Goal: Task Accomplishment & Management: Use online tool/utility

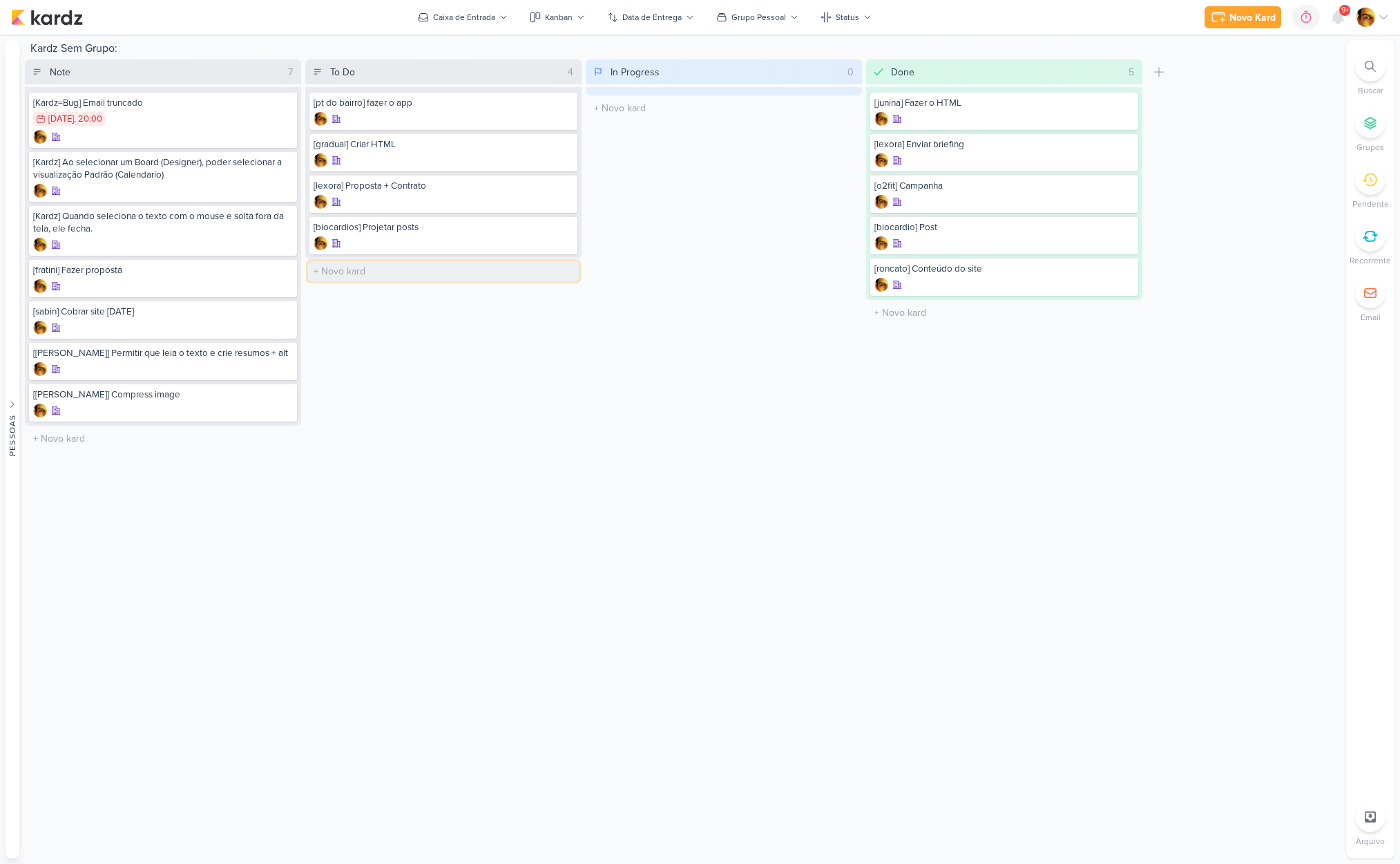
click at [331, 273] on input "text" at bounding box center [443, 271] width 271 height 20
type input "[video] Clip final - PT do Bairro"
click at [395, 277] on div "[video] Clip final - PT do Bairro" at bounding box center [443, 276] width 268 height 39
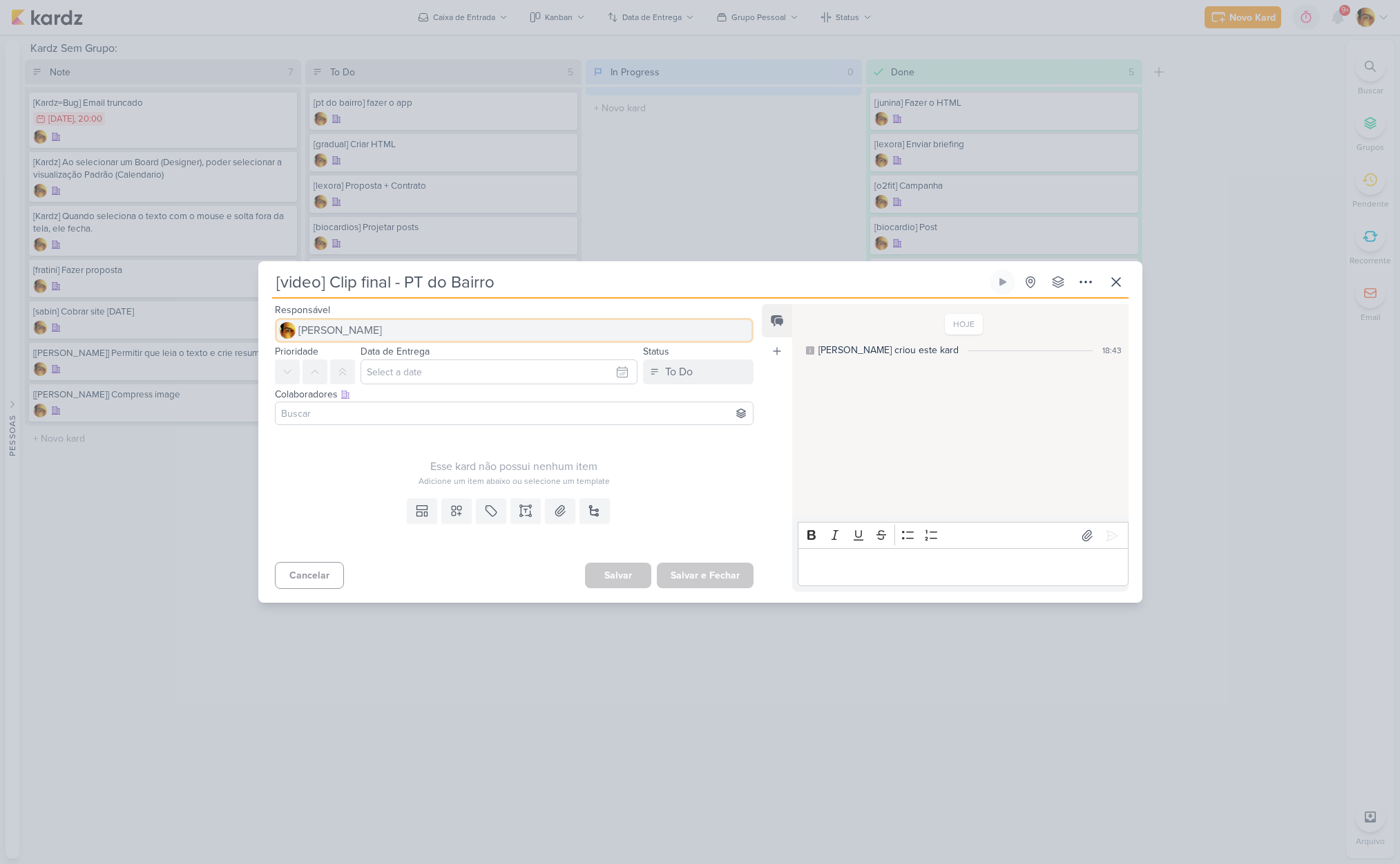
click at [370, 327] on span "[PERSON_NAME]" at bounding box center [341, 330] width 84 height 16
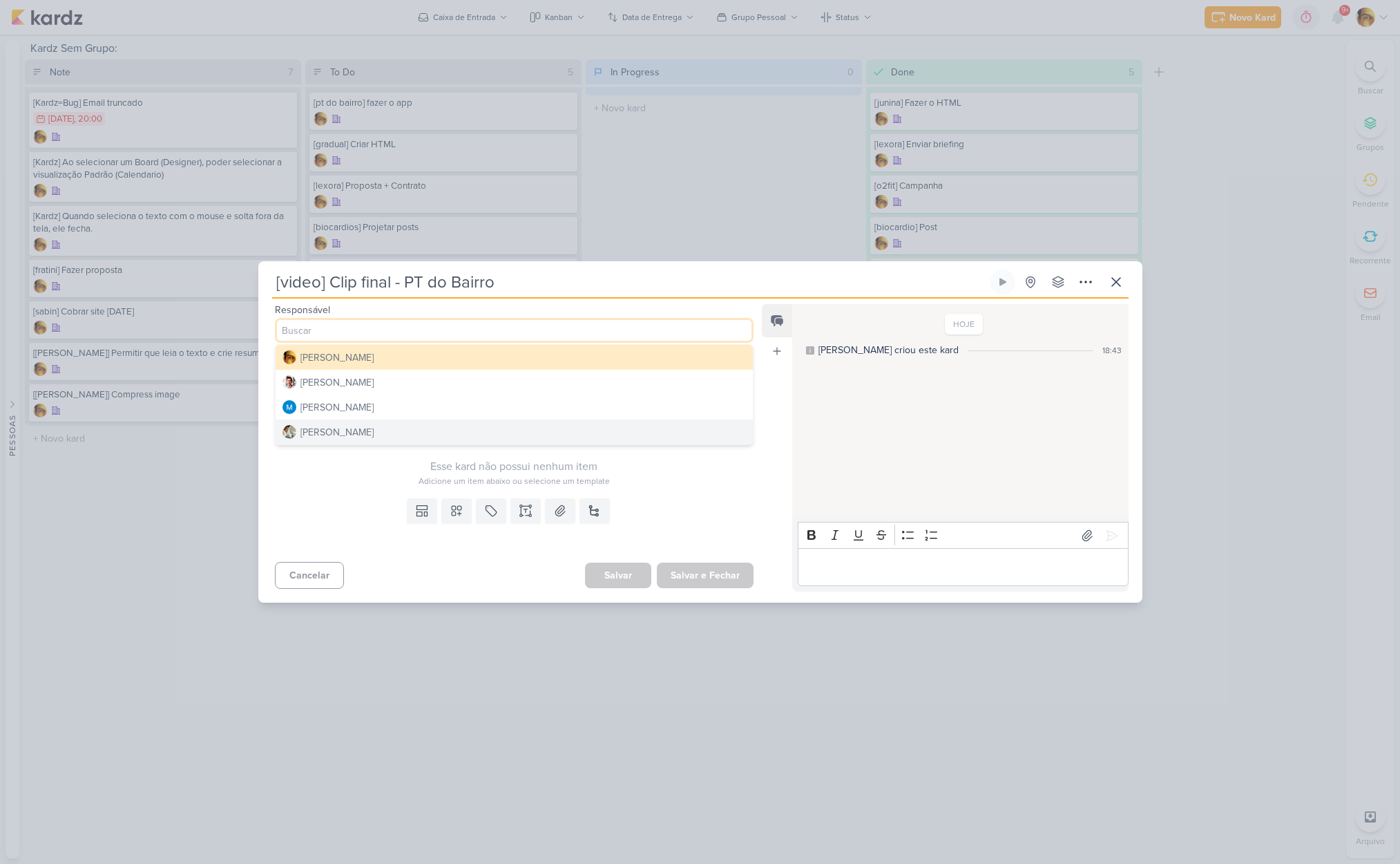
click at [355, 423] on button "[PERSON_NAME]" at bounding box center [515, 432] width 478 height 25
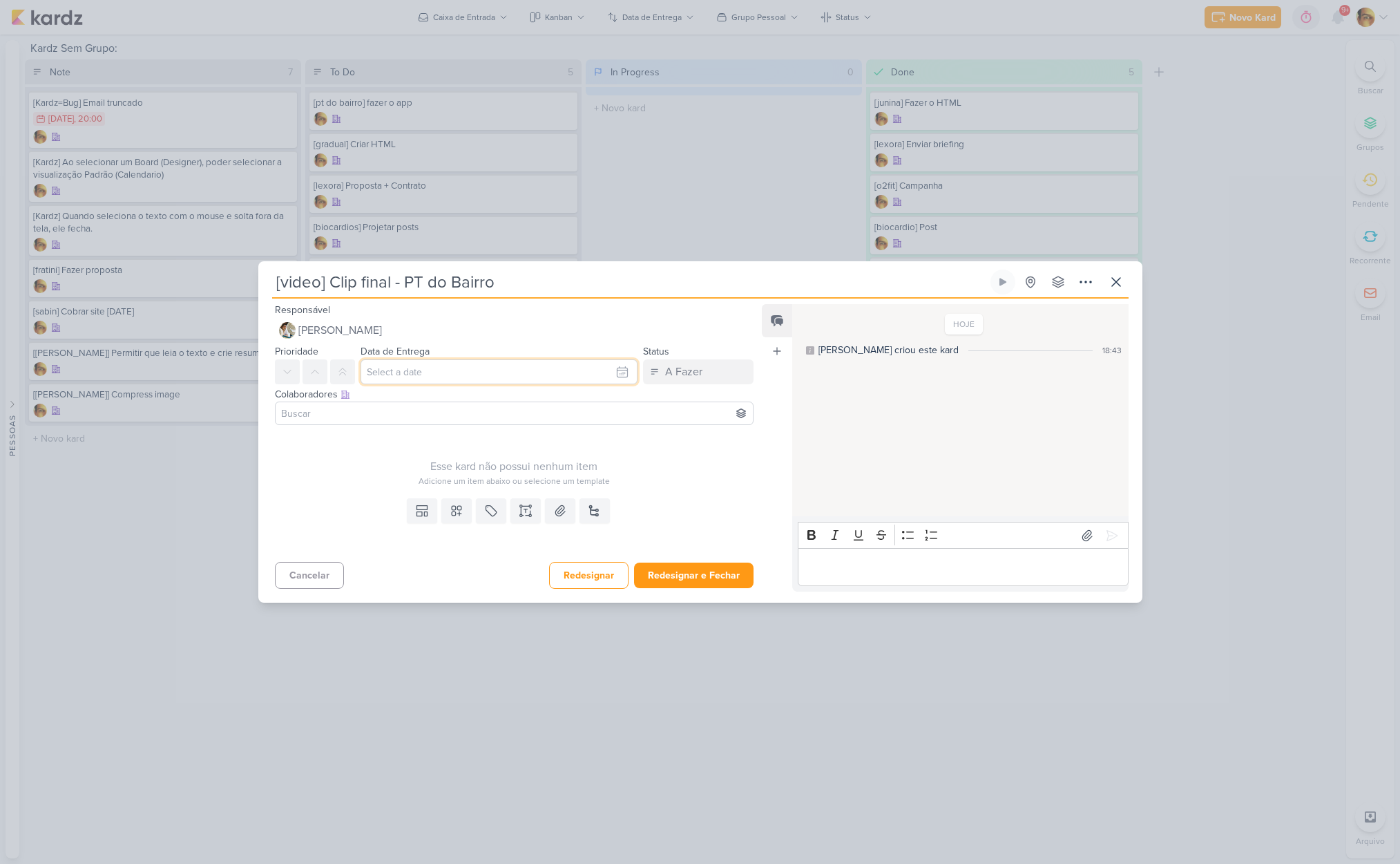
click at [414, 367] on input "text" at bounding box center [499, 372] width 278 height 25
click at [523, 465] on div "9" at bounding box center [534, 465] width 22 height 19
type input "[DATE] 23:59"
click at [347, 479] on div "Adicione um item abaixo ou selecione um template" at bounding box center [514, 481] width 479 height 12
click at [428, 517] on button at bounding box center [422, 510] width 30 height 25
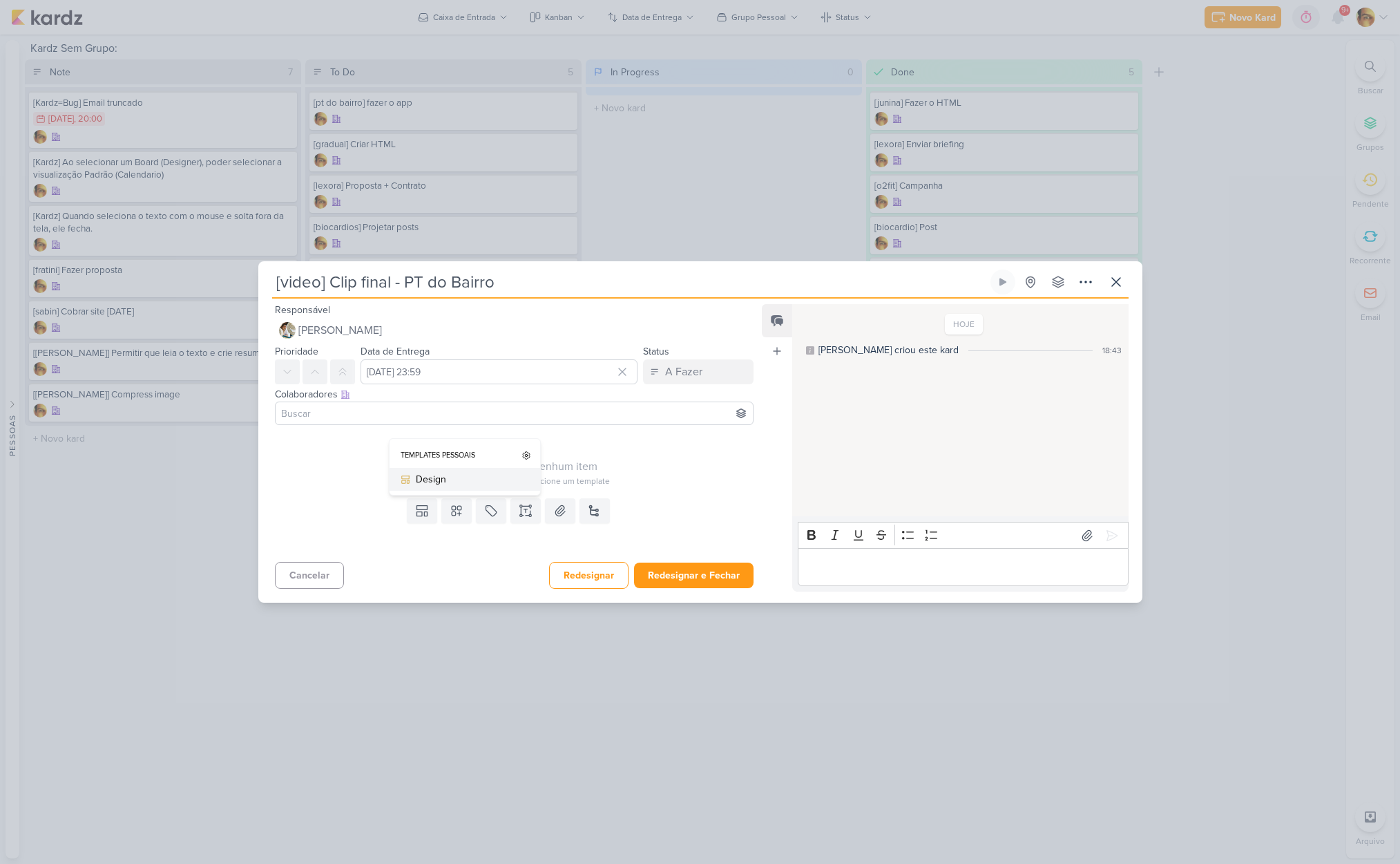
click at [438, 482] on div "Design" at bounding box center [469, 479] width 108 height 15
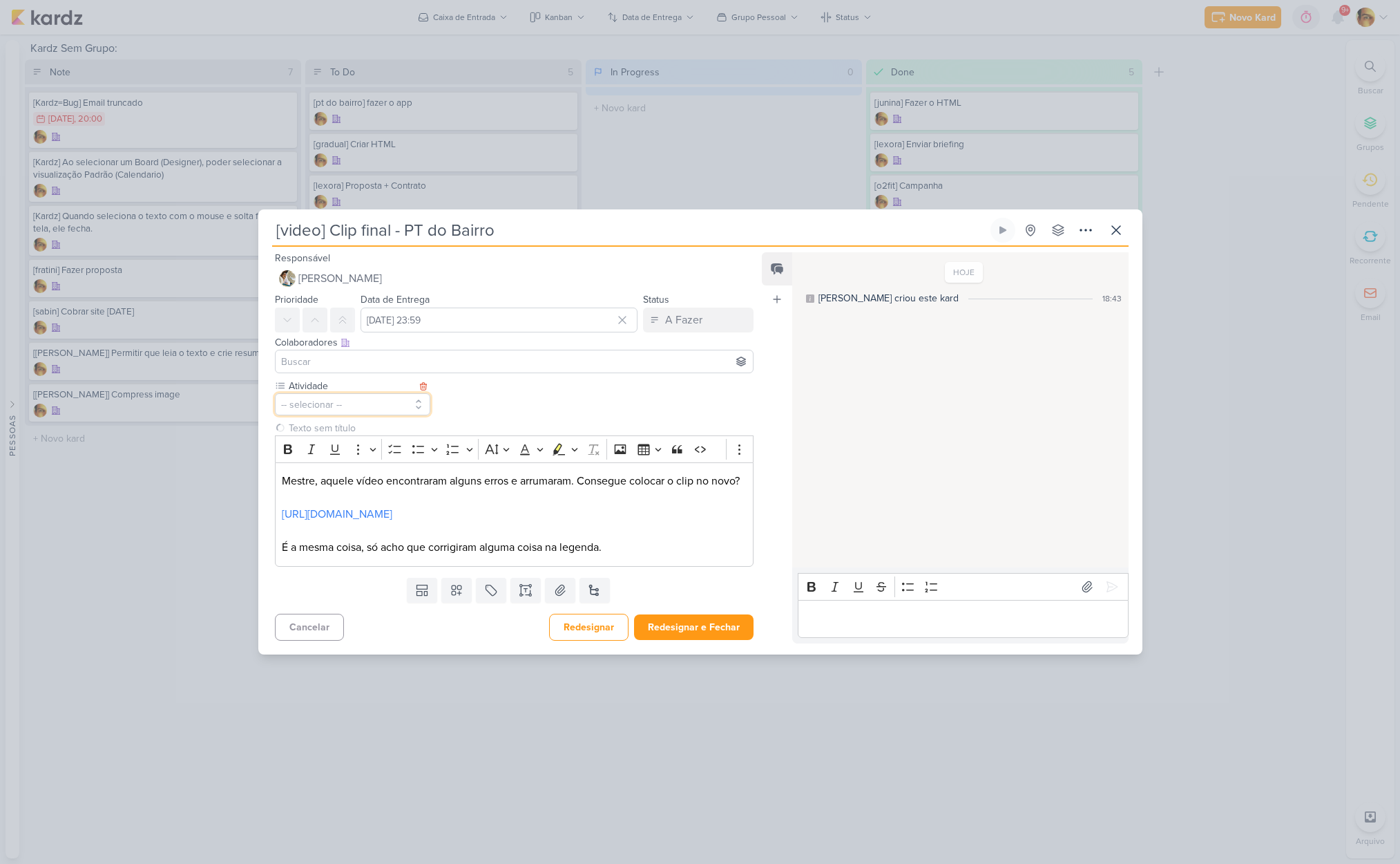
click at [296, 395] on button "-- selecionar --" at bounding box center [353, 404] width 156 height 22
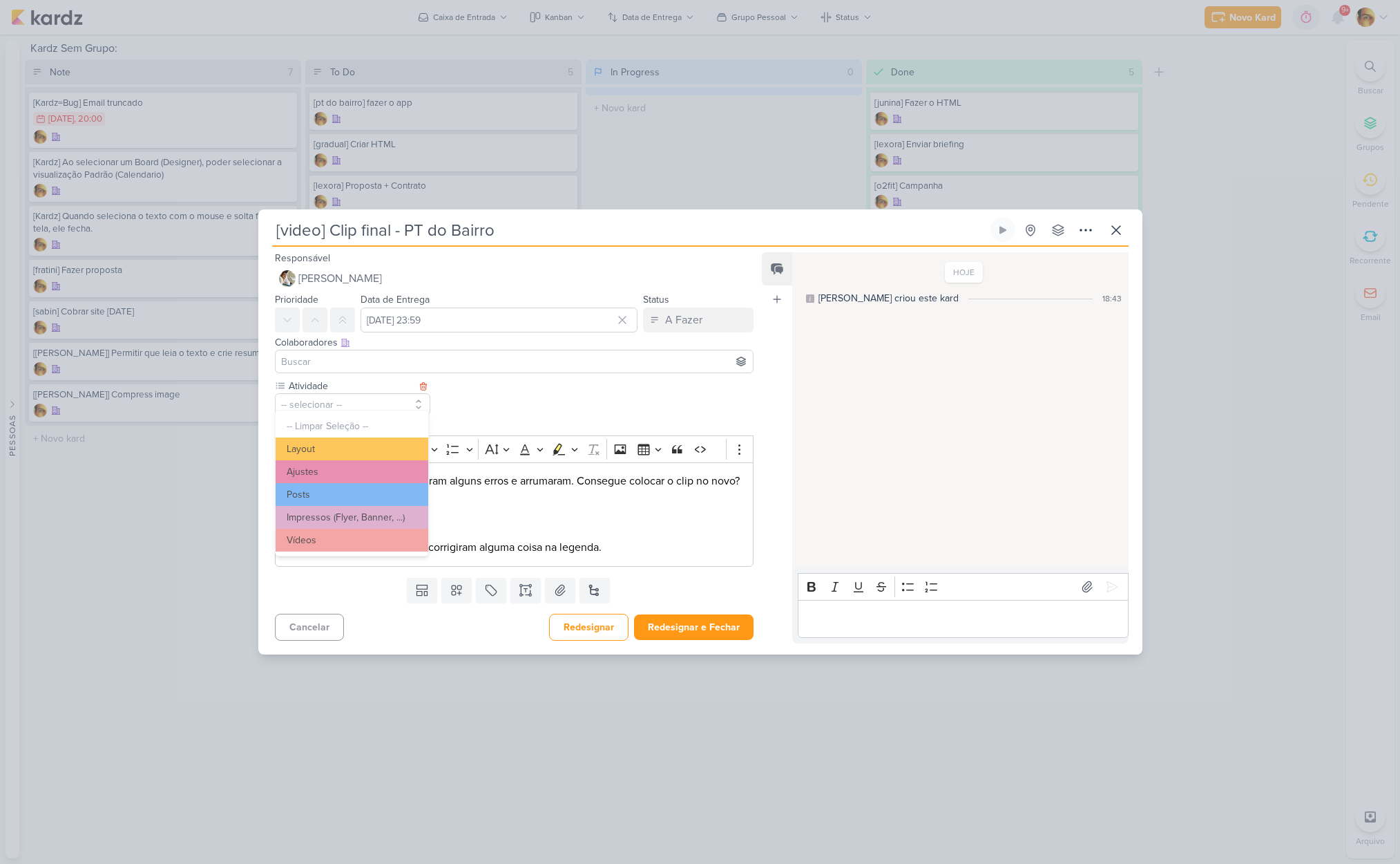
click at [299, 540] on button "Vídeos" at bounding box center [351, 540] width 152 height 22
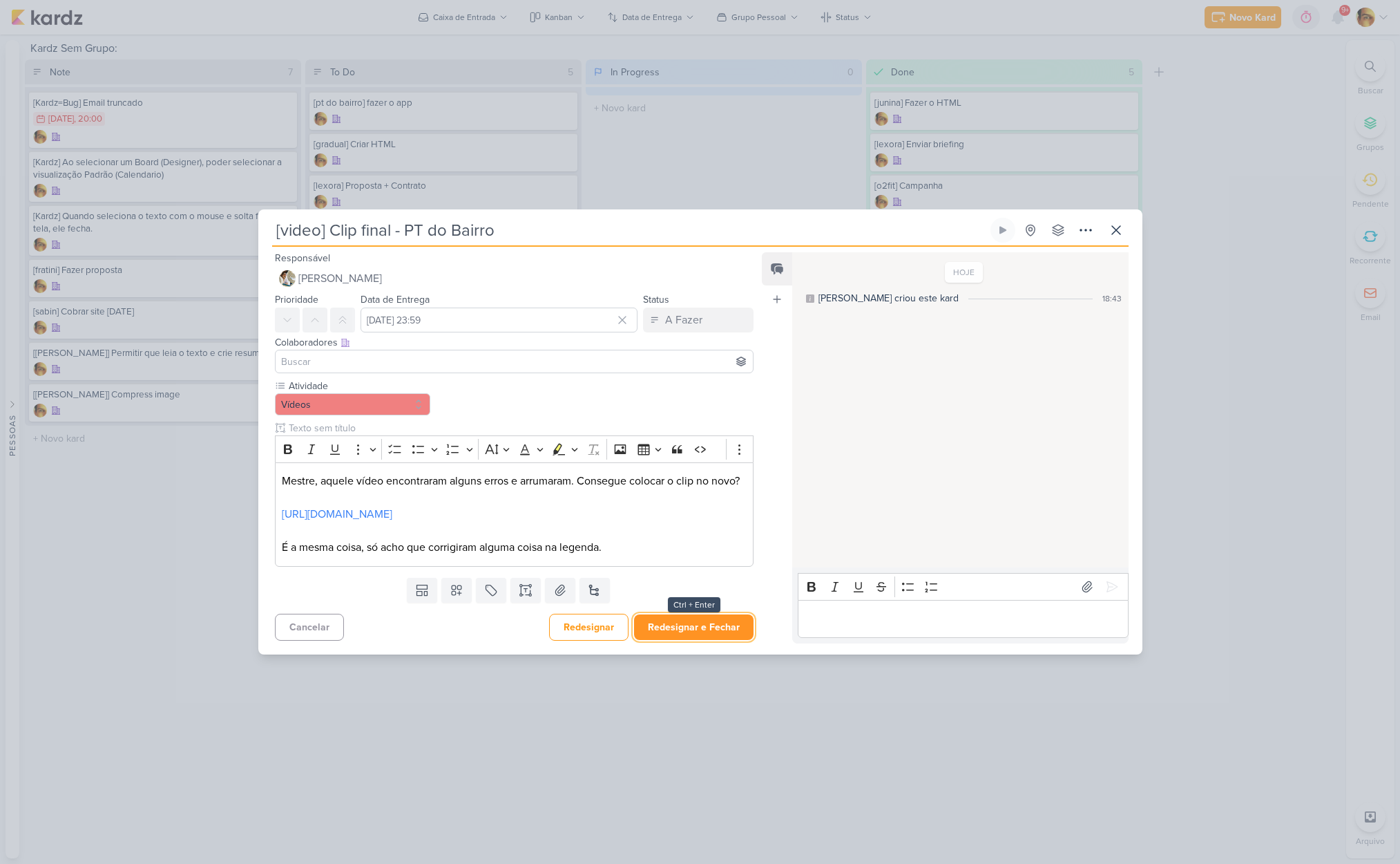
click at [680, 632] on button "Redesignar e Fechar" at bounding box center [693, 626] width 119 height 26
